Goal: Download file/media

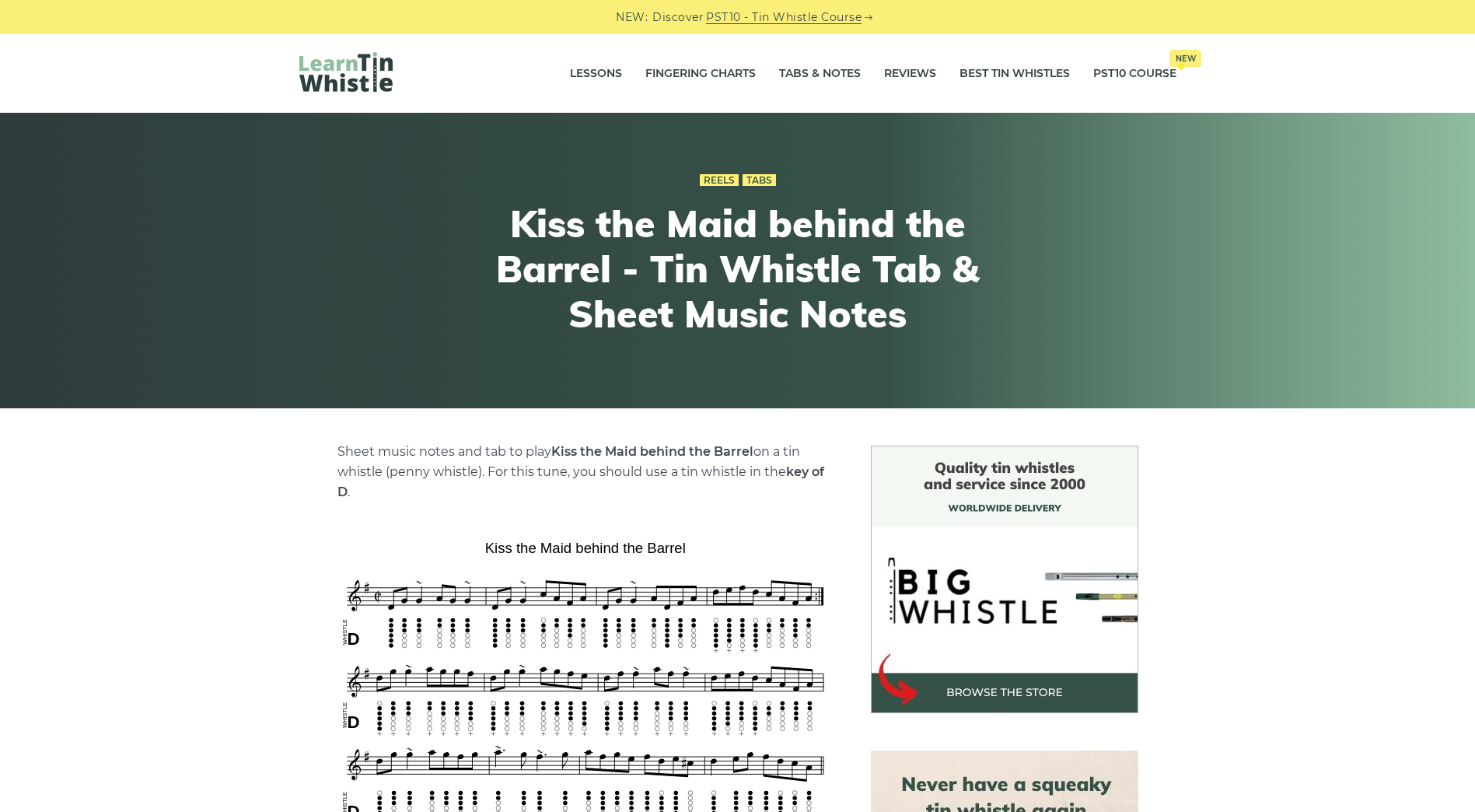
scroll to position [389, 0]
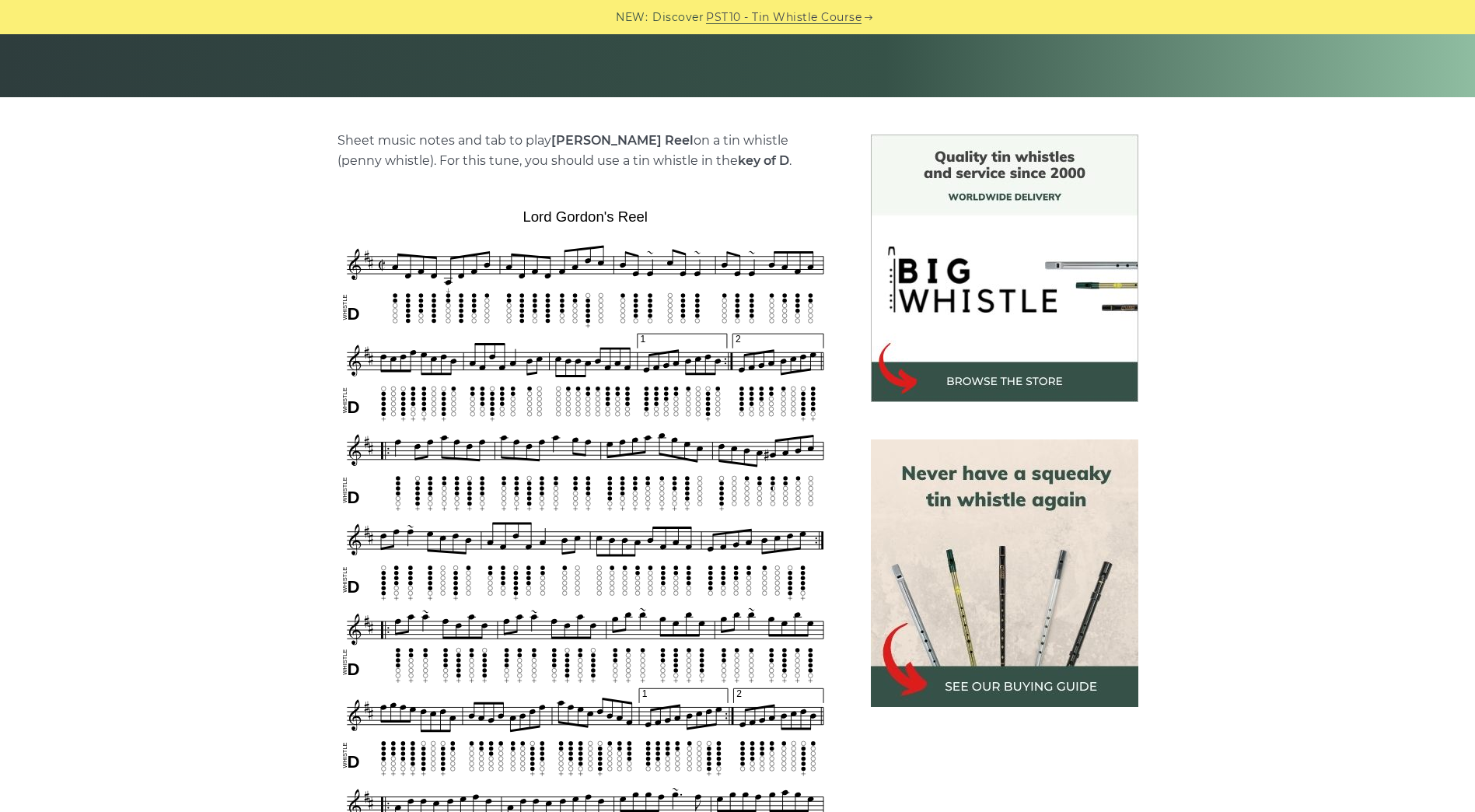
scroll to position [467, 0]
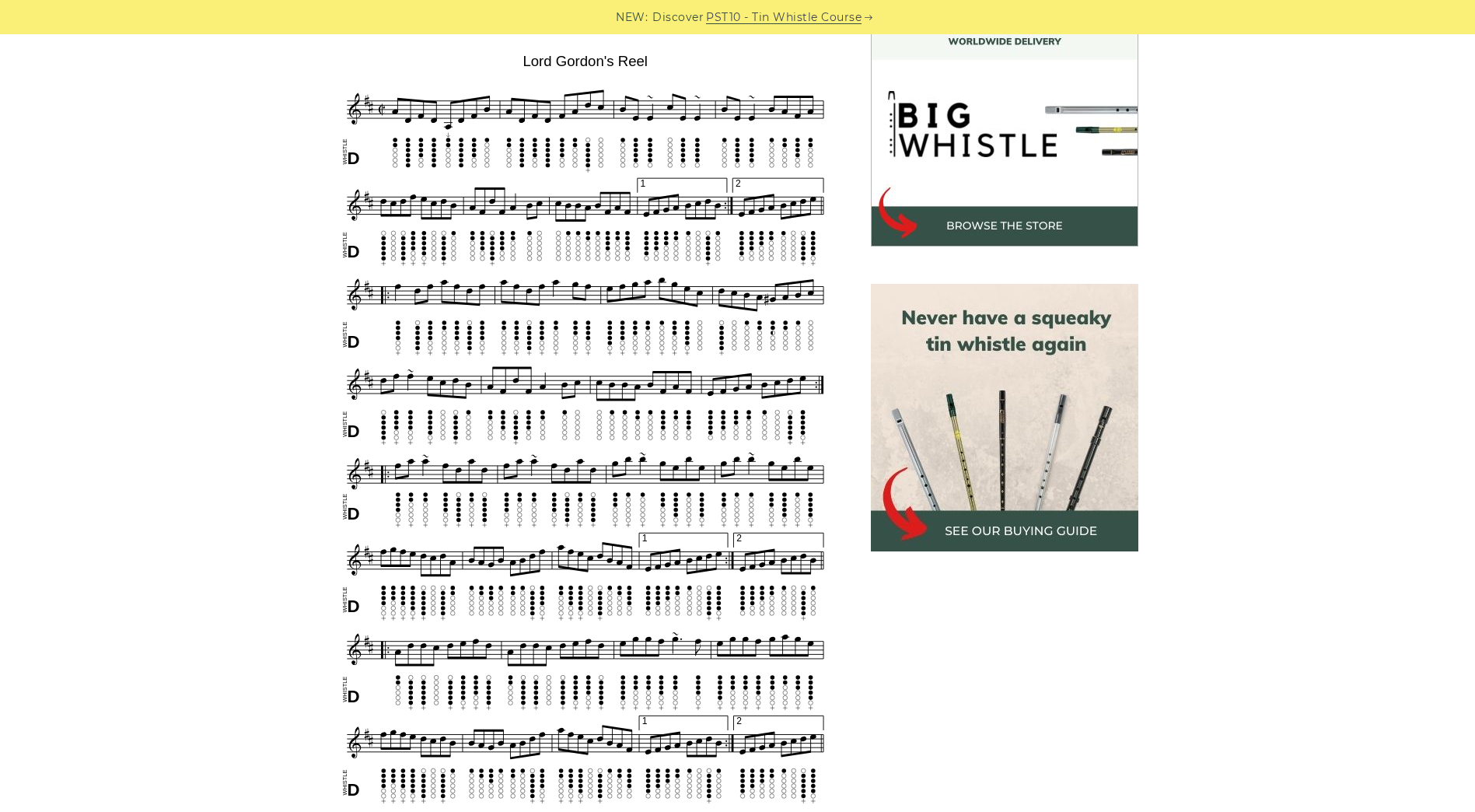
drag, startPoint x: 544, startPoint y: 364, endPoint x: 434, endPoint y: 371, distance: 110.2
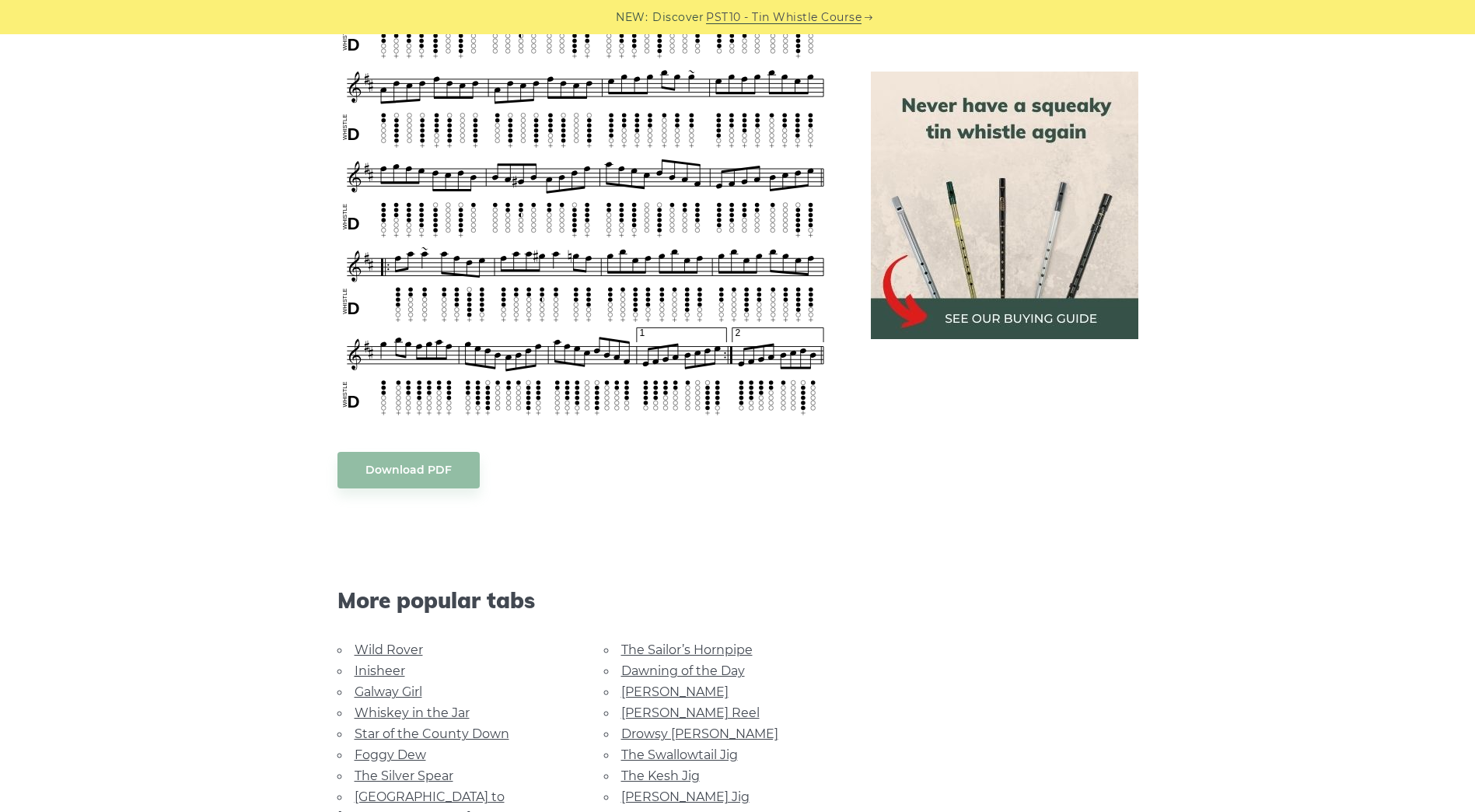
scroll to position [2333, 0]
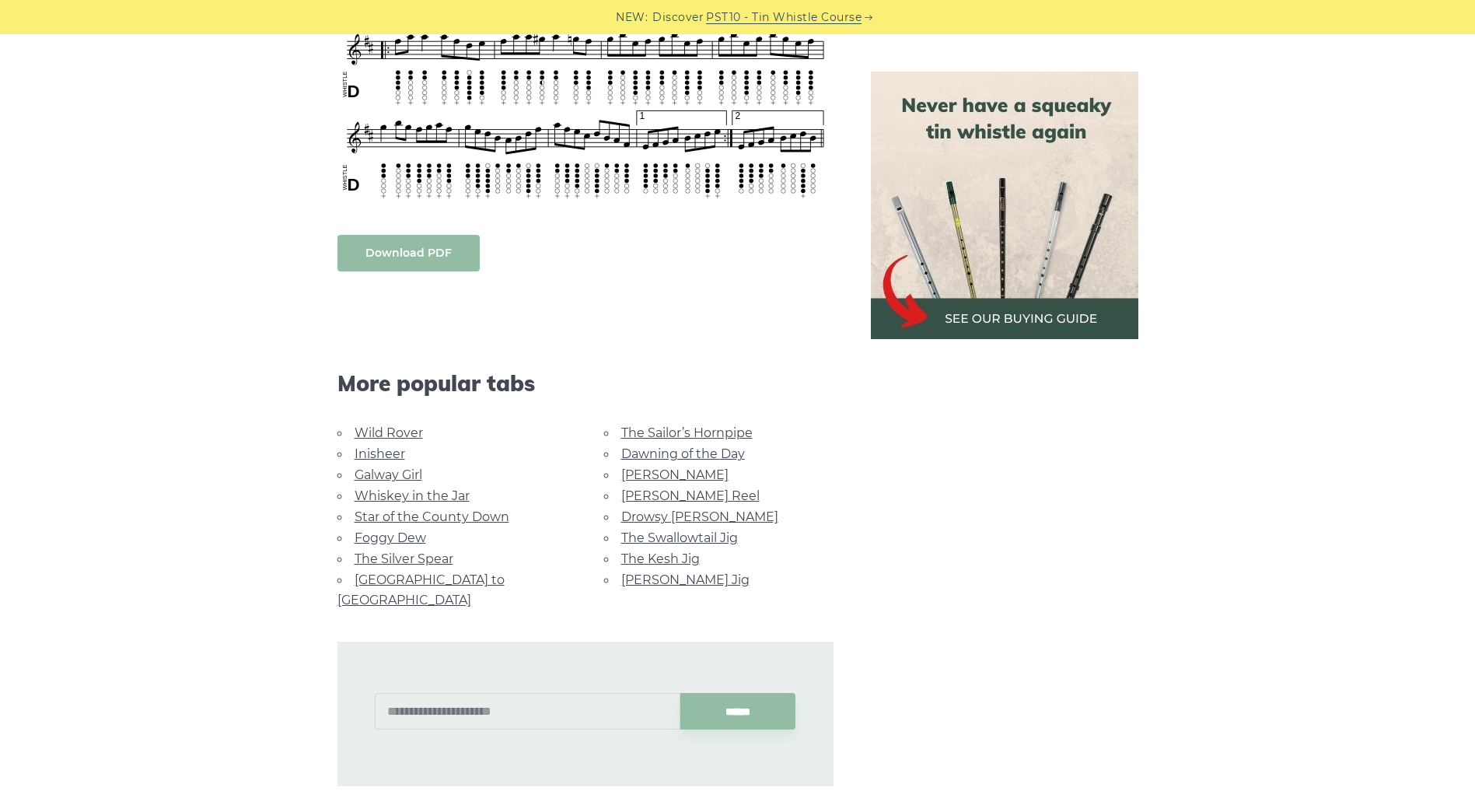
click at [408, 261] on link "Download PDF" at bounding box center [408, 253] width 142 height 36
